Goal: Information Seeking & Learning: Learn about a topic

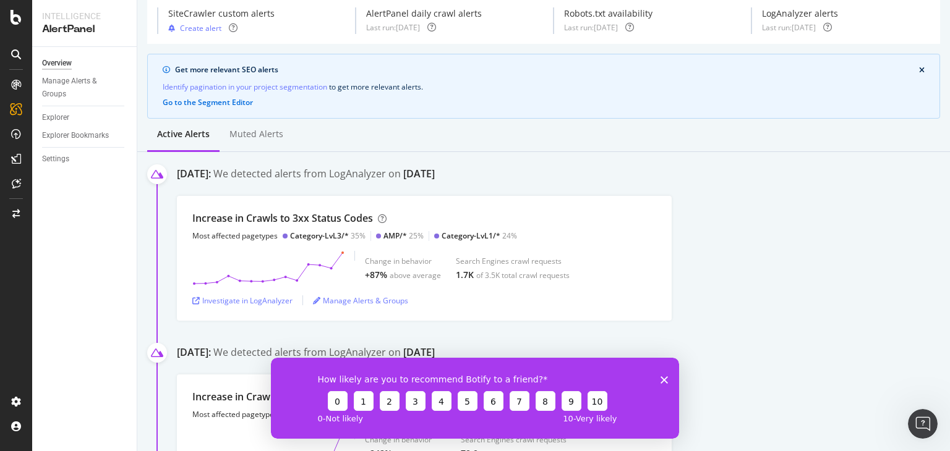
scroll to position [49, 0]
click at [667, 383] on polygon "Close survey" at bounding box center [663, 379] width 7 height 7
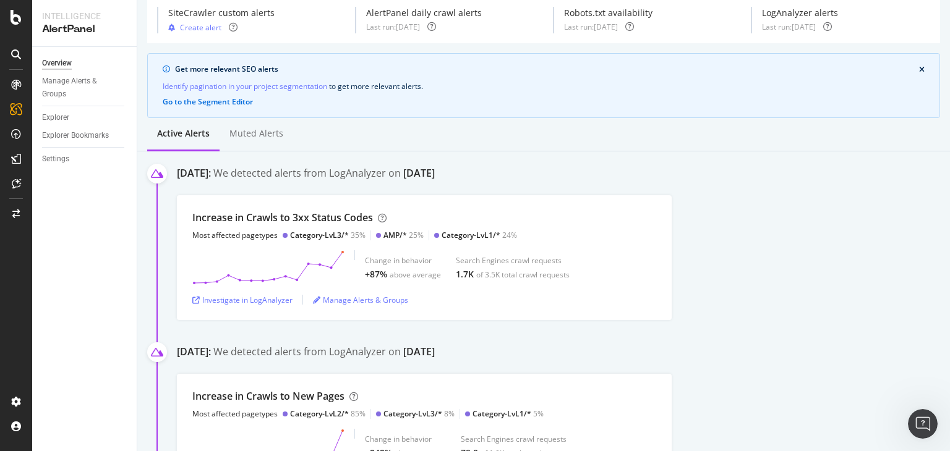
scroll to position [0, 0]
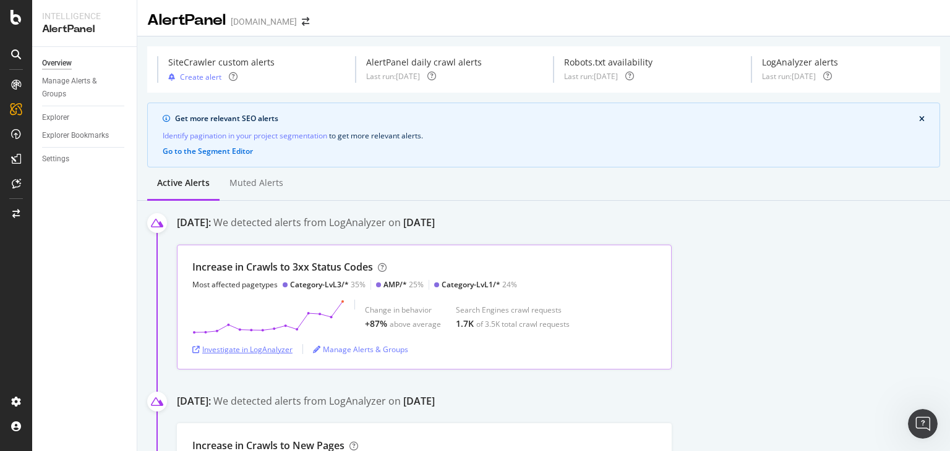
click at [272, 352] on div "Investigate in LogAnalyzer" at bounding box center [242, 349] width 100 height 11
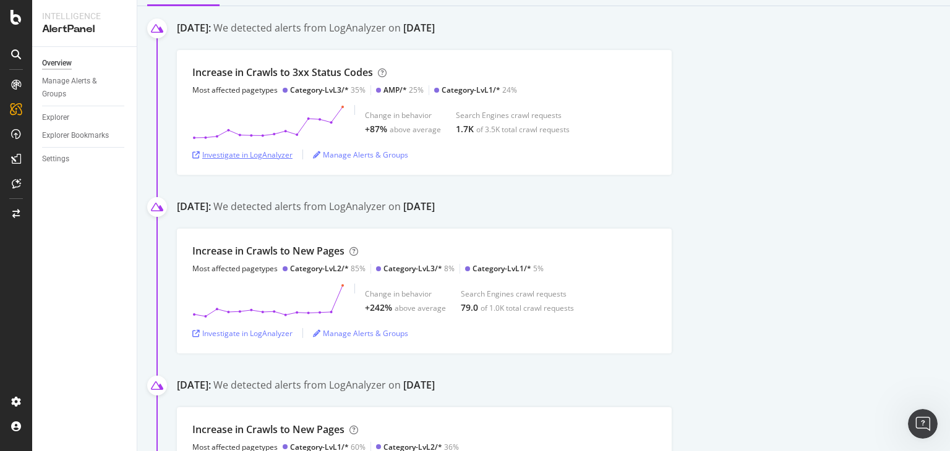
scroll to position [195, 0]
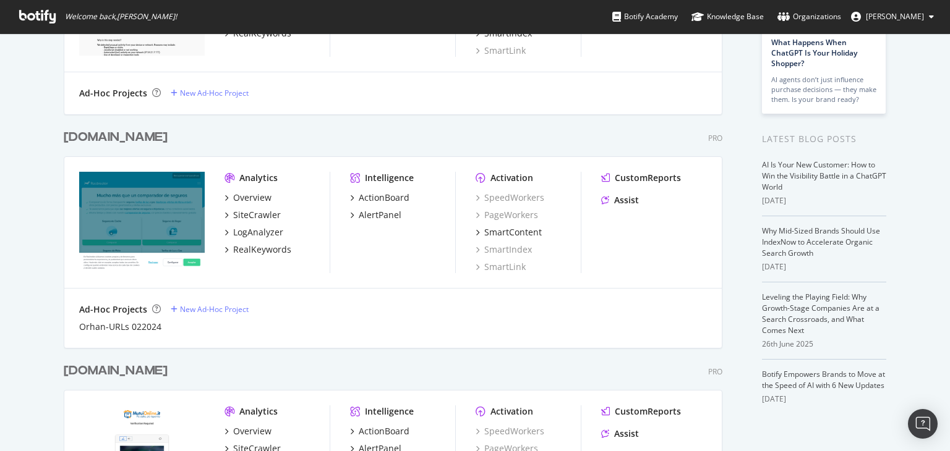
scroll to position [181, 0]
click at [251, 255] on div "RealKeywords" at bounding box center [262, 250] width 58 height 12
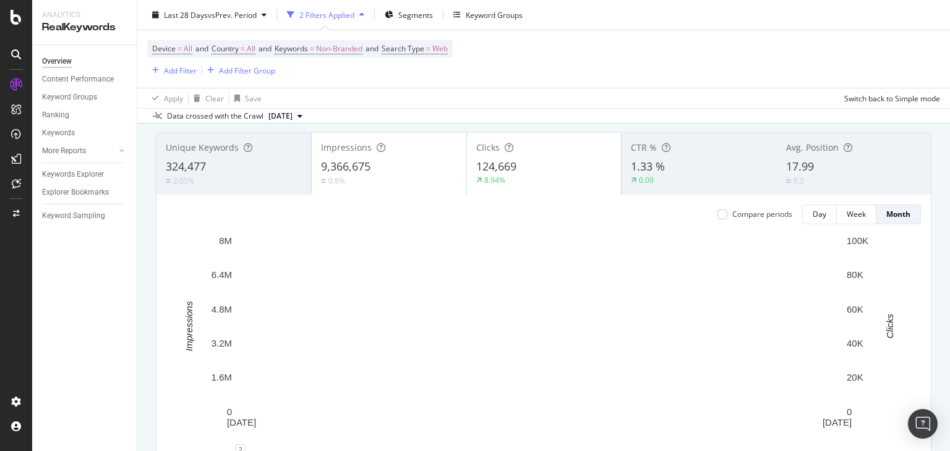
scroll to position [69, 0]
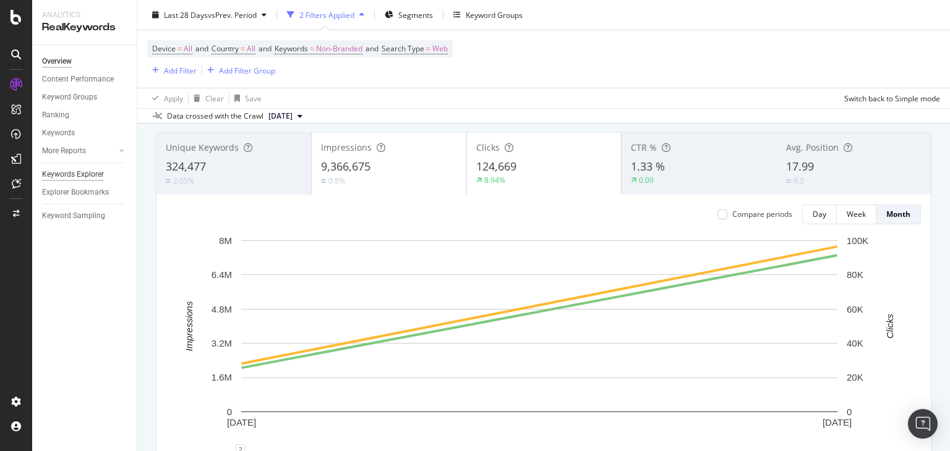
click at [79, 171] on div "Keywords Explorer" at bounding box center [73, 174] width 62 height 13
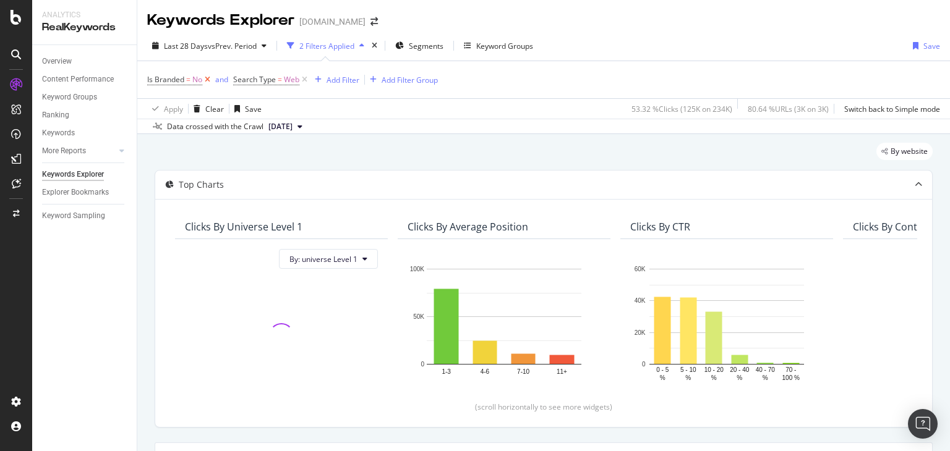
click at [205, 80] on icon at bounding box center [207, 80] width 11 height 12
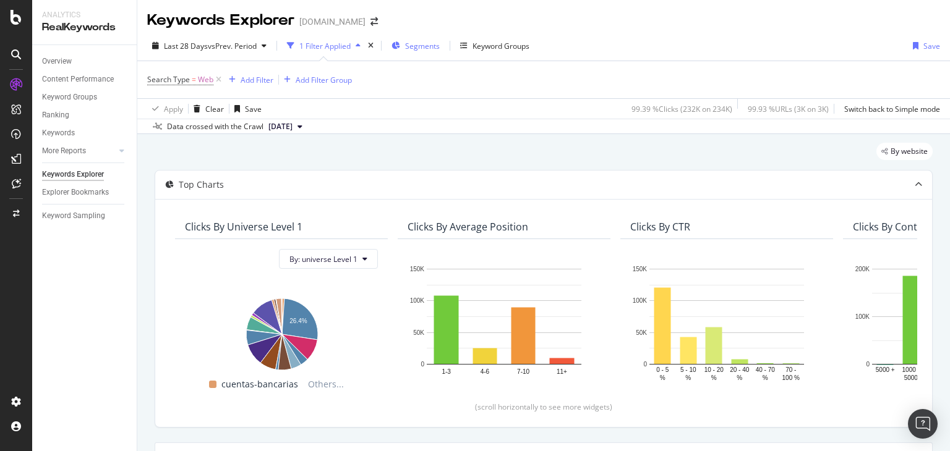
click at [423, 50] on div "Segments" at bounding box center [422, 46] width 35 height 11
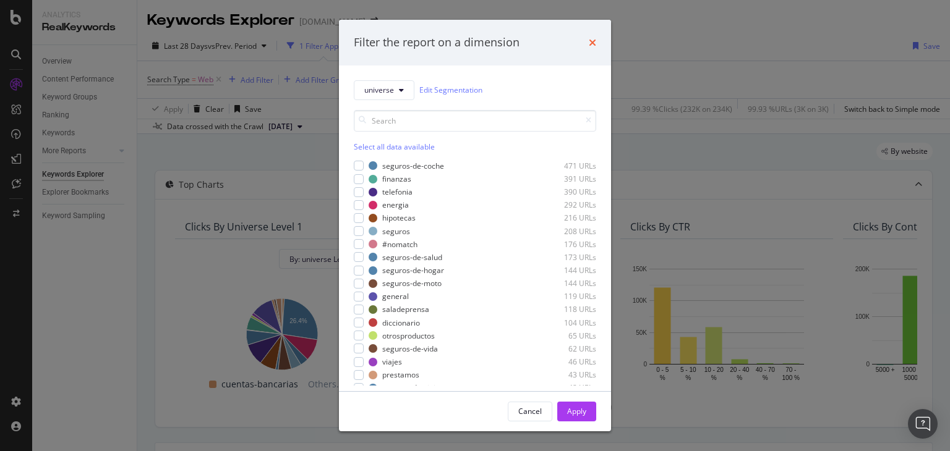
click at [590, 43] on icon "times" at bounding box center [592, 43] width 7 height 10
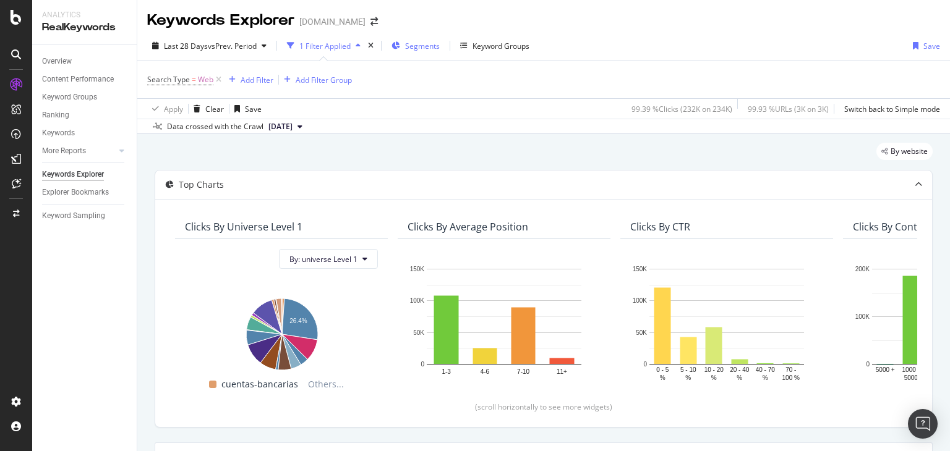
click at [427, 50] on div "Segments" at bounding box center [422, 46] width 35 height 11
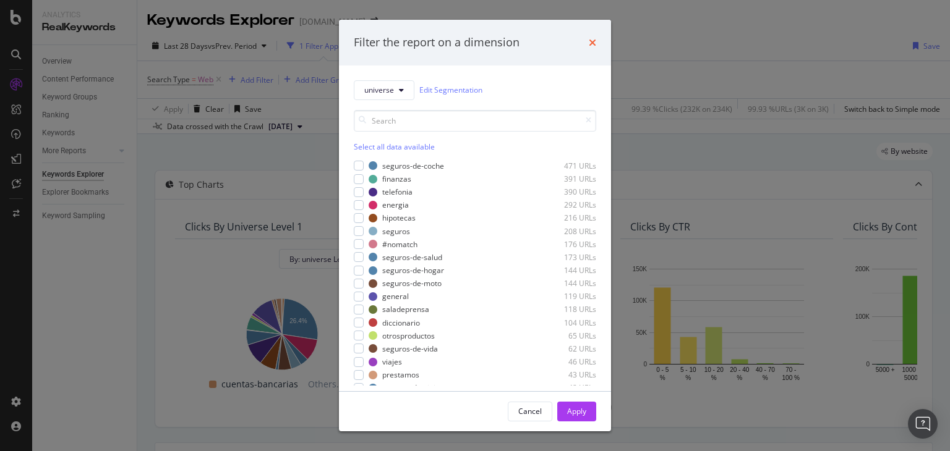
click at [592, 47] on icon "times" at bounding box center [592, 43] width 7 height 10
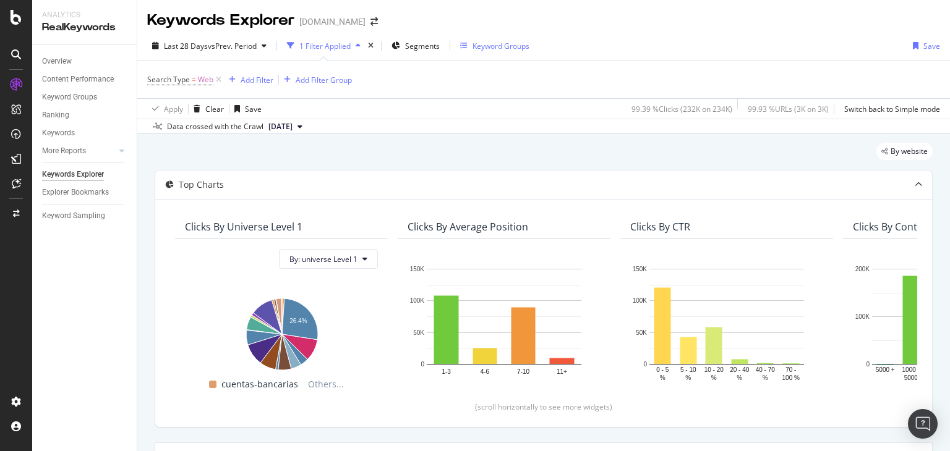
click at [476, 38] on div "Keyword Groups" at bounding box center [494, 45] width 69 height 19
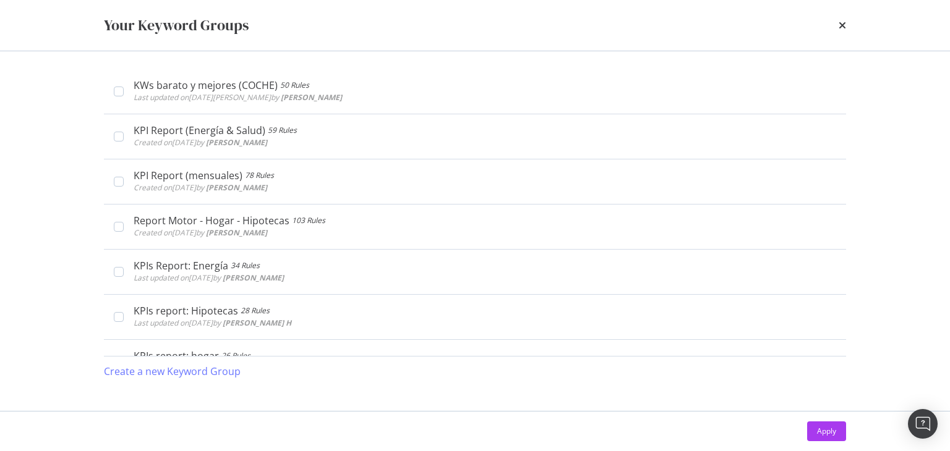
scroll to position [322, 0]
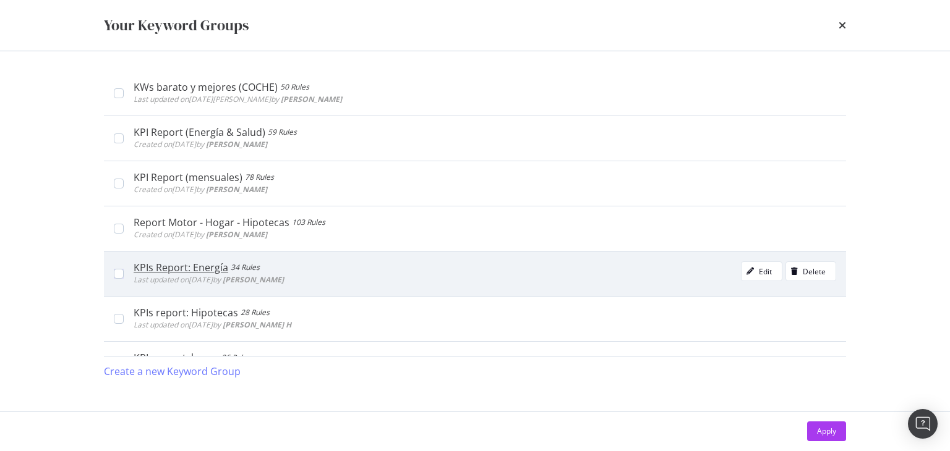
click at [116, 277] on div "KPIs Report: Energía 34 Rules Last updated on 2024 Oct 1st by Alejandro Maisana…" at bounding box center [475, 273] width 742 height 45
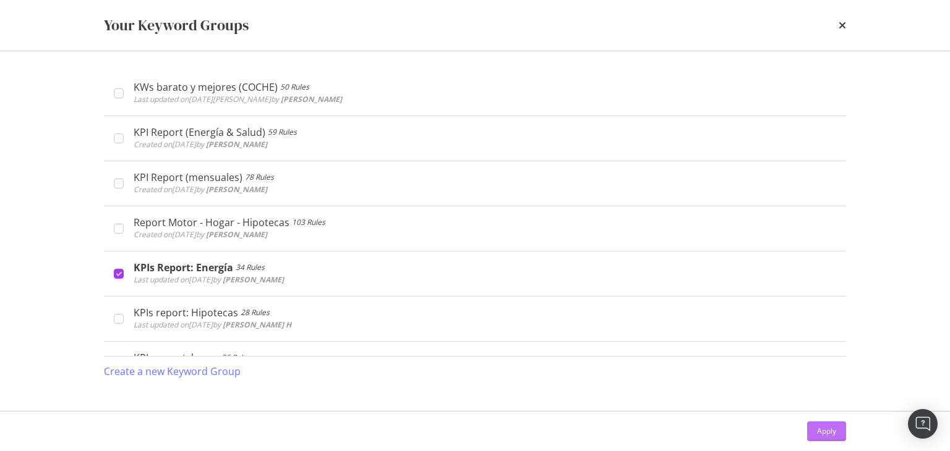
click at [831, 434] on div "Apply" at bounding box center [826, 431] width 19 height 11
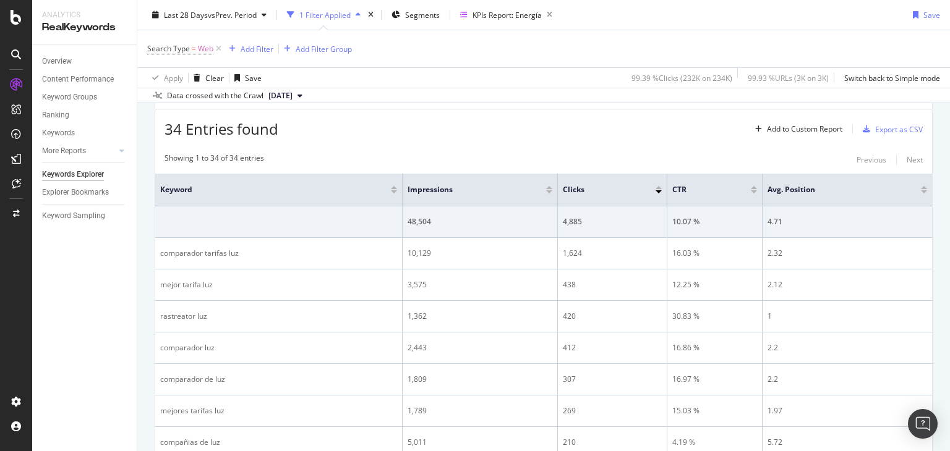
scroll to position [363, 0]
click at [895, 126] on div "Export as CSV" at bounding box center [899, 130] width 48 height 11
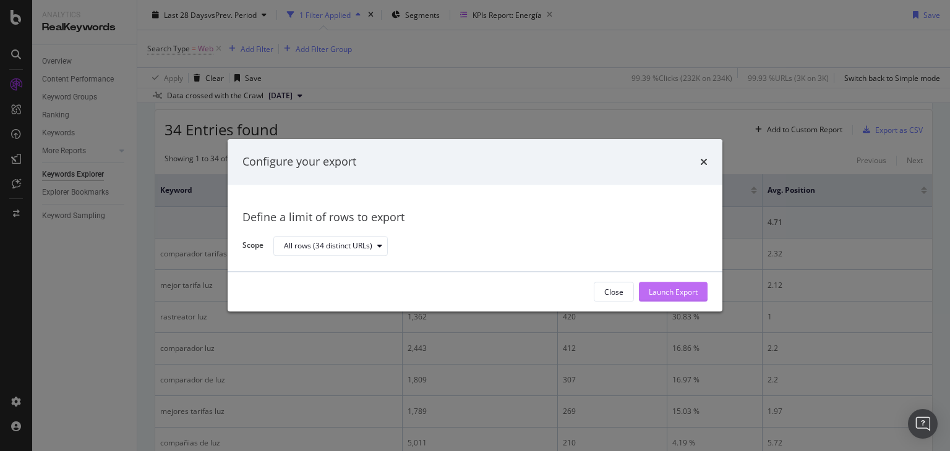
click at [658, 298] on div "Launch Export" at bounding box center [673, 292] width 49 height 19
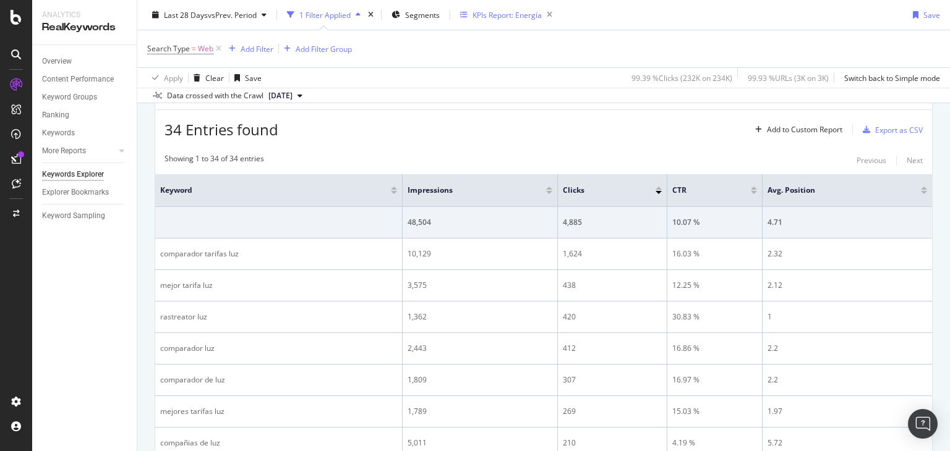
click at [489, 18] on div "KPIs Report: Energía" at bounding box center [506, 14] width 69 height 11
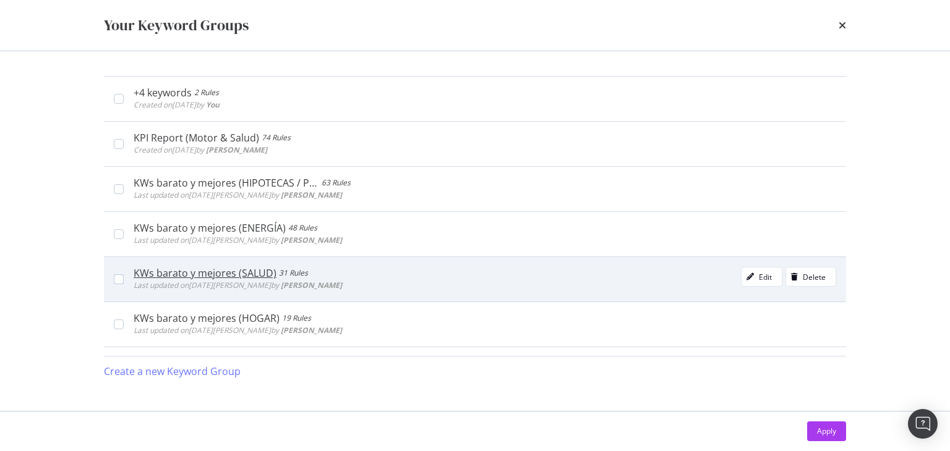
scroll to position [334, 0]
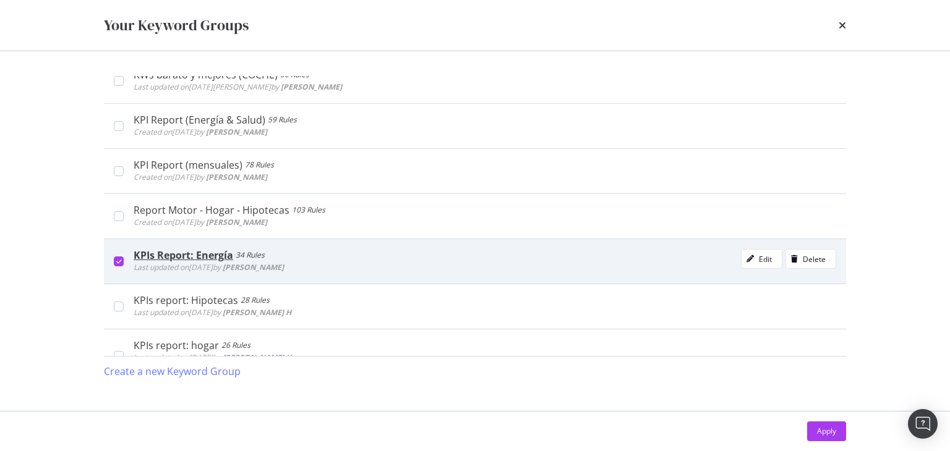
click at [115, 260] on div "modal" at bounding box center [119, 262] width 10 height 10
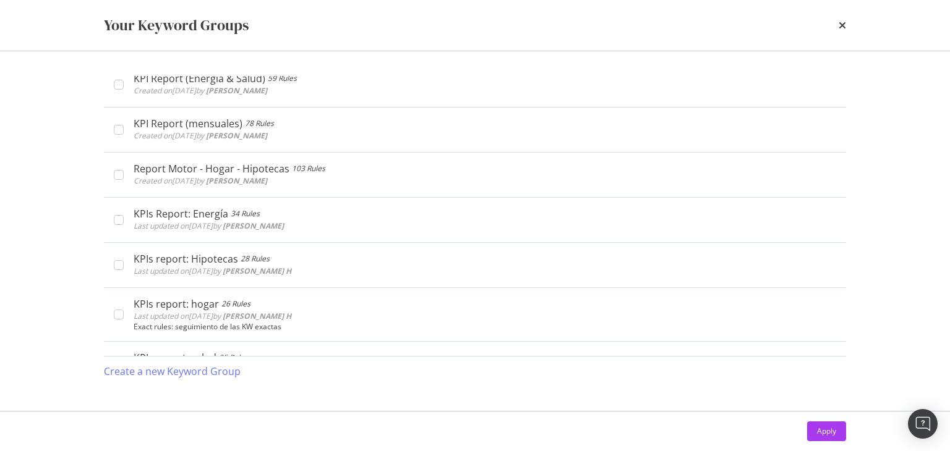
scroll to position [373, 0]
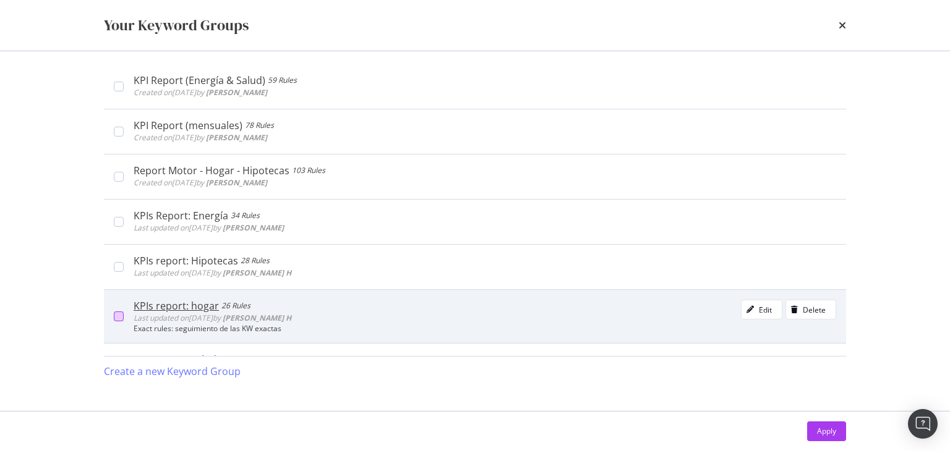
click at [119, 315] on div "modal" at bounding box center [119, 317] width 10 height 10
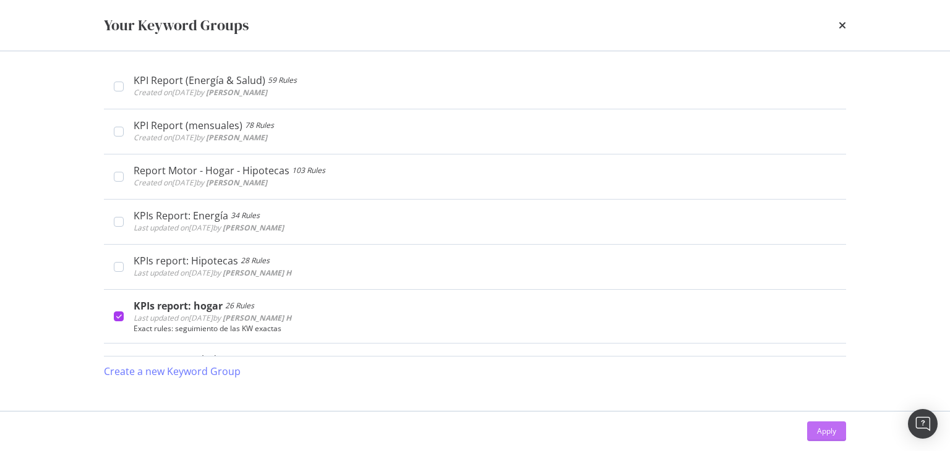
click at [810, 429] on button "Apply" at bounding box center [826, 432] width 39 height 20
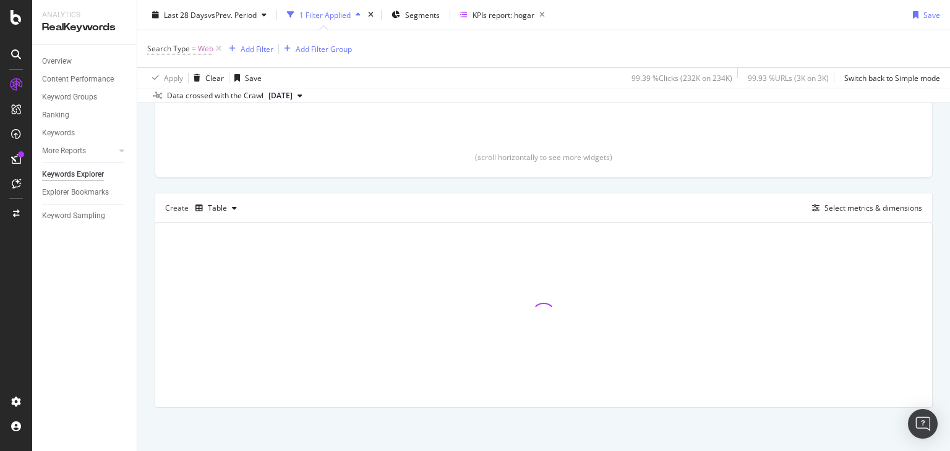
scroll to position [249, 0]
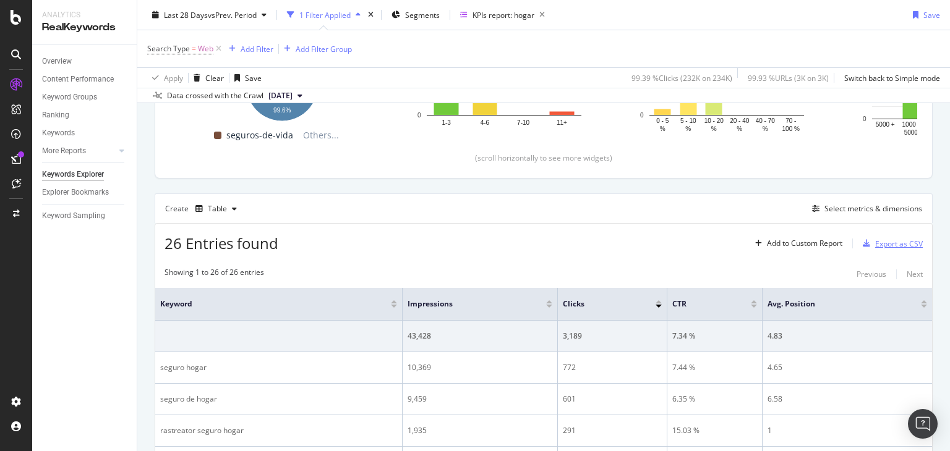
click at [875, 244] on div "Export as CSV" at bounding box center [899, 244] width 48 height 11
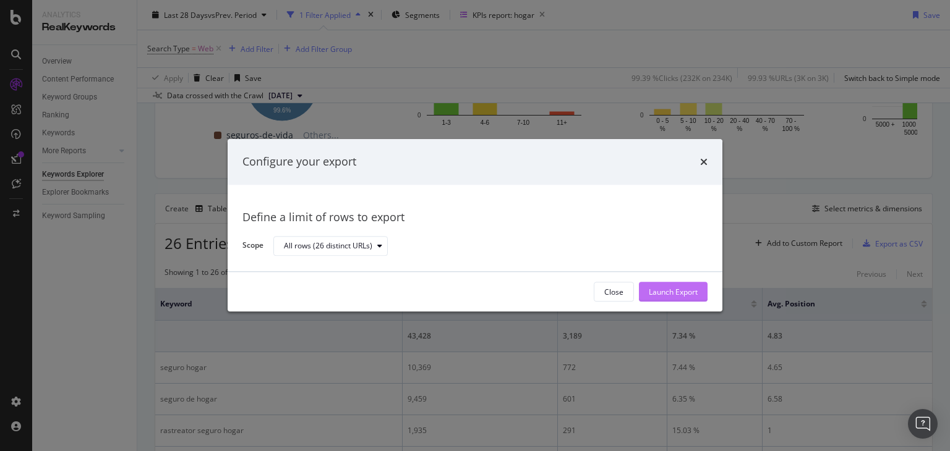
click at [661, 292] on div "Launch Export" at bounding box center [673, 292] width 49 height 11
